Goal: Book appointment/travel/reservation

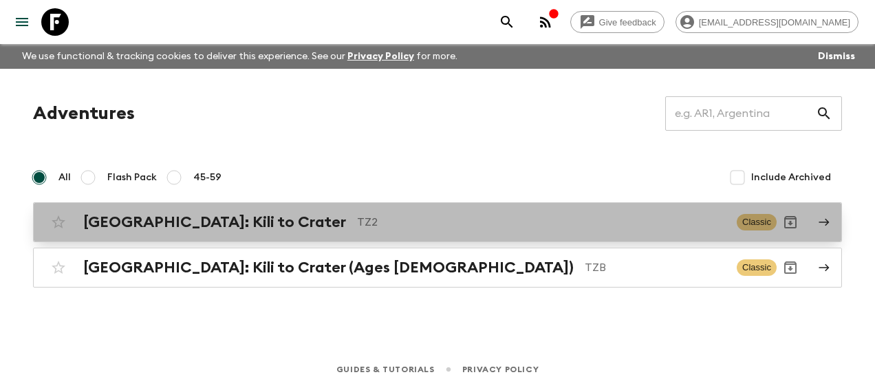
click at [170, 220] on h2 "[GEOGRAPHIC_DATA]: Kili to Crater" at bounding box center [214, 222] width 263 height 18
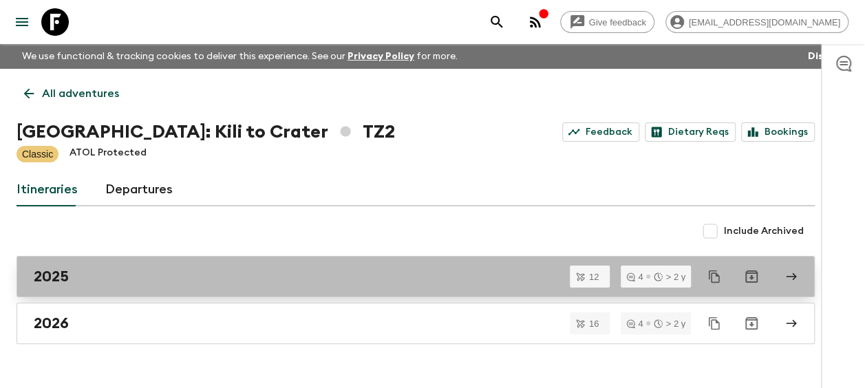
click at [67, 276] on h2 "2025" at bounding box center [51, 277] width 35 height 18
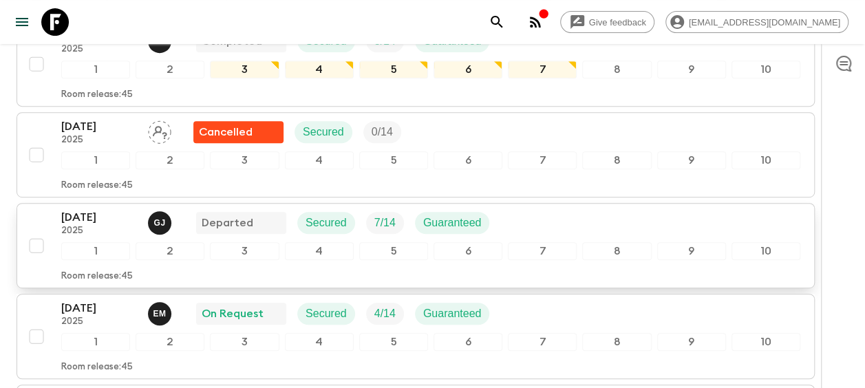
scroll to position [275, 0]
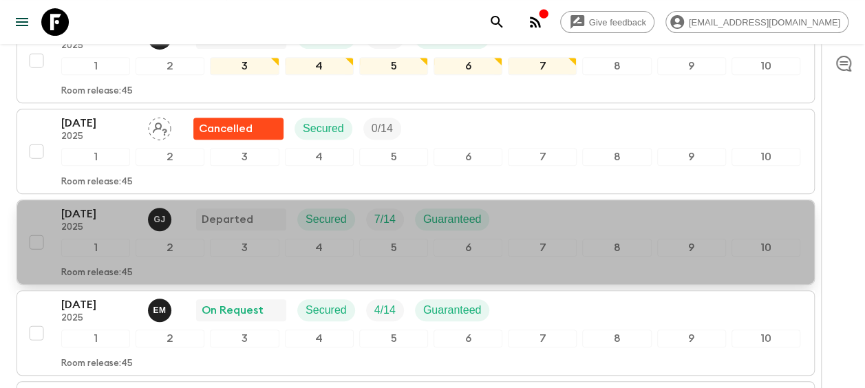
click at [94, 211] on p "[DATE]" at bounding box center [99, 214] width 76 height 17
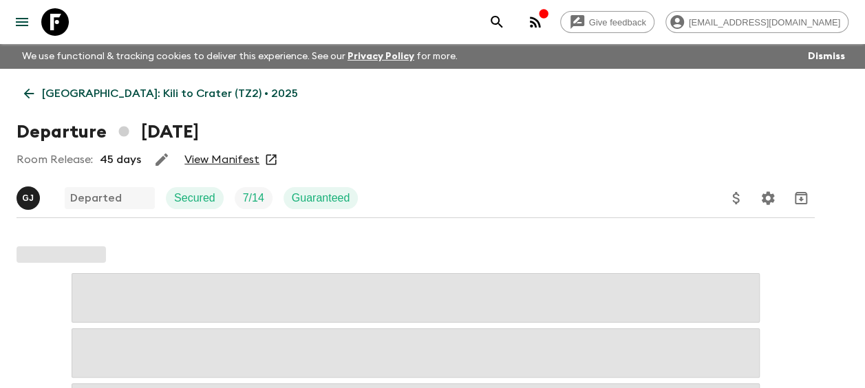
click at [231, 156] on link "View Manifest" at bounding box center [221, 160] width 75 height 14
